Goal: Task Accomplishment & Management: Use online tool/utility

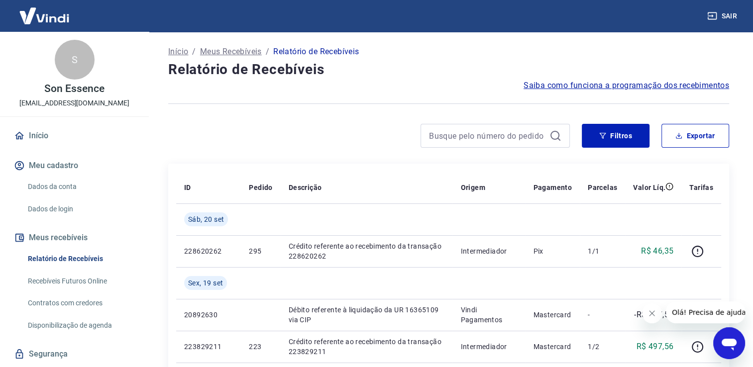
click at [172, 53] on p "Início" at bounding box center [178, 52] width 20 height 12
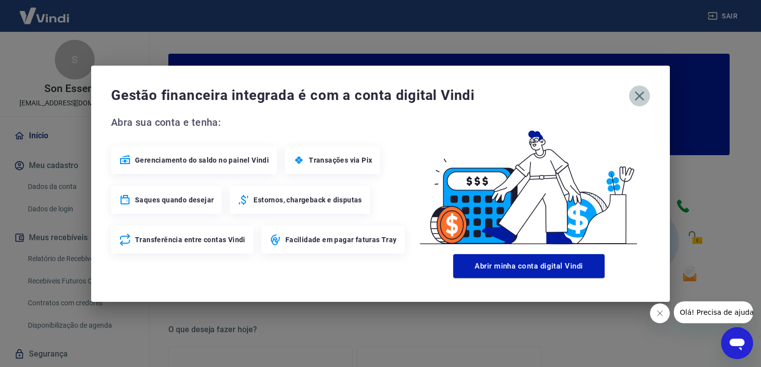
click at [632, 99] on icon "button" at bounding box center [639, 96] width 16 height 16
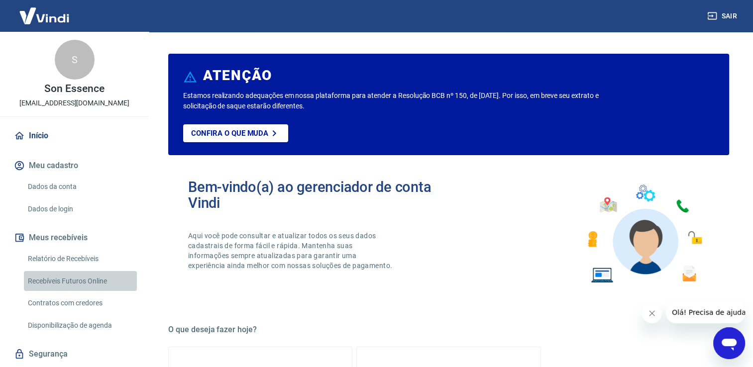
click at [91, 279] on link "Recebíveis Futuros Online" at bounding box center [80, 281] width 113 height 20
